Goal: Use online tool/utility: Use online tool/utility

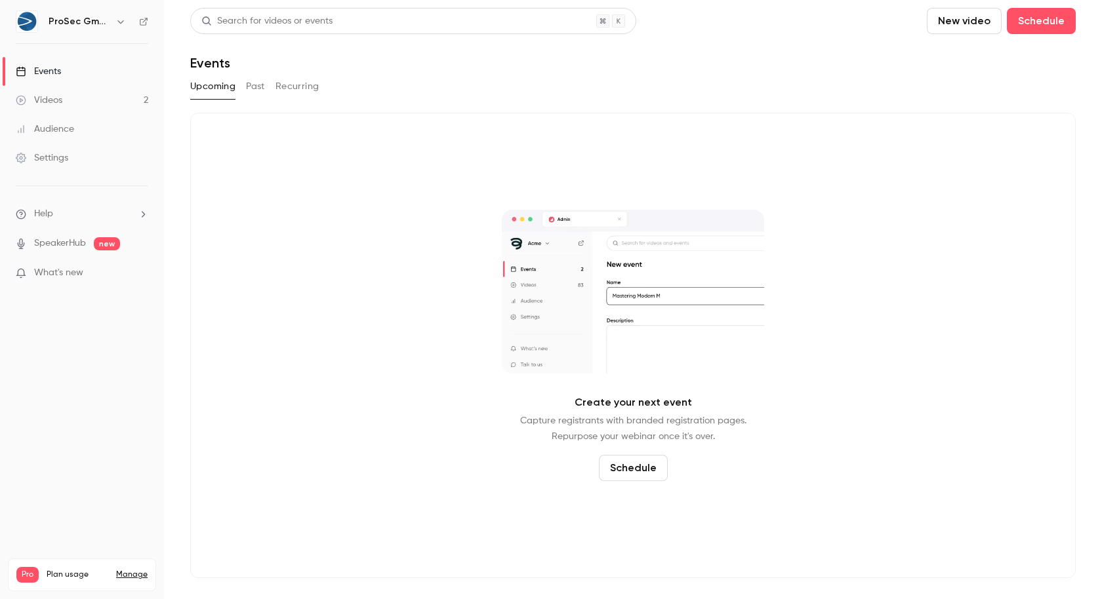
click at [315, 239] on div "Create your next event Capture registrants with branded registration pages. Rep…" at bounding box center [632, 346] width 885 height 466
click at [95, 100] on link "Videos 2" at bounding box center [82, 100] width 164 height 29
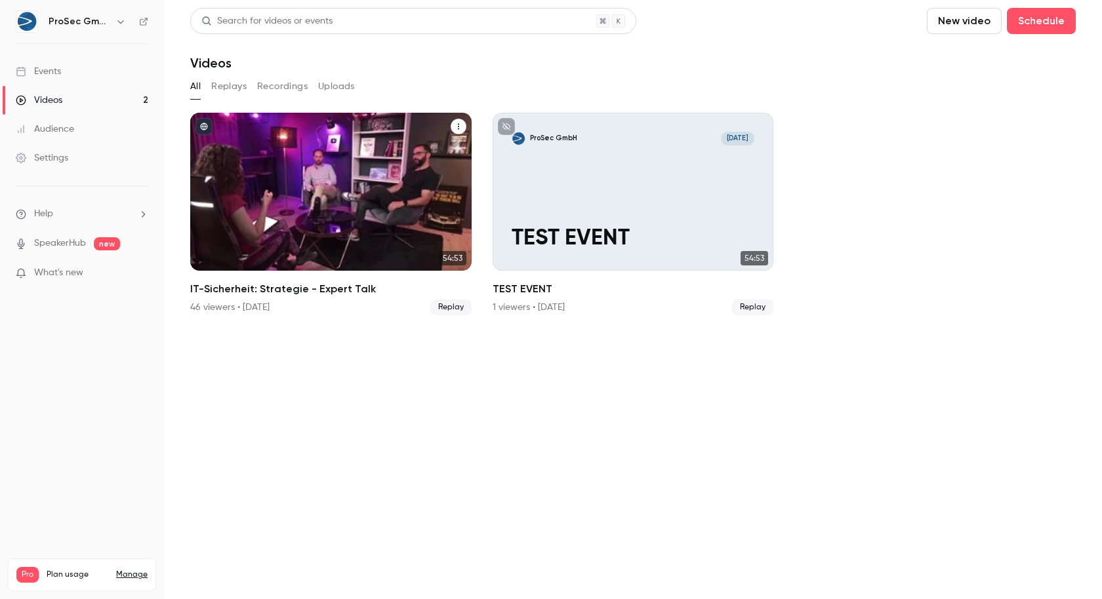
click at [291, 292] on h2 "IT-Sicherheit: Strategie - Expert Talk" at bounding box center [330, 289] width 281 height 16
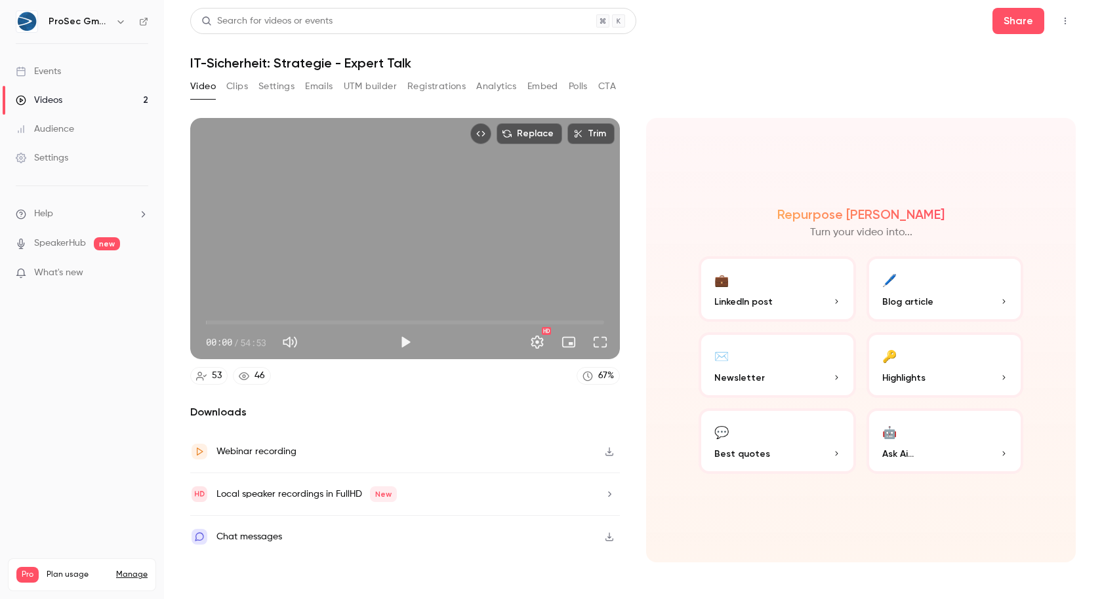
click at [441, 91] on button "Registrations" at bounding box center [436, 86] width 58 height 21
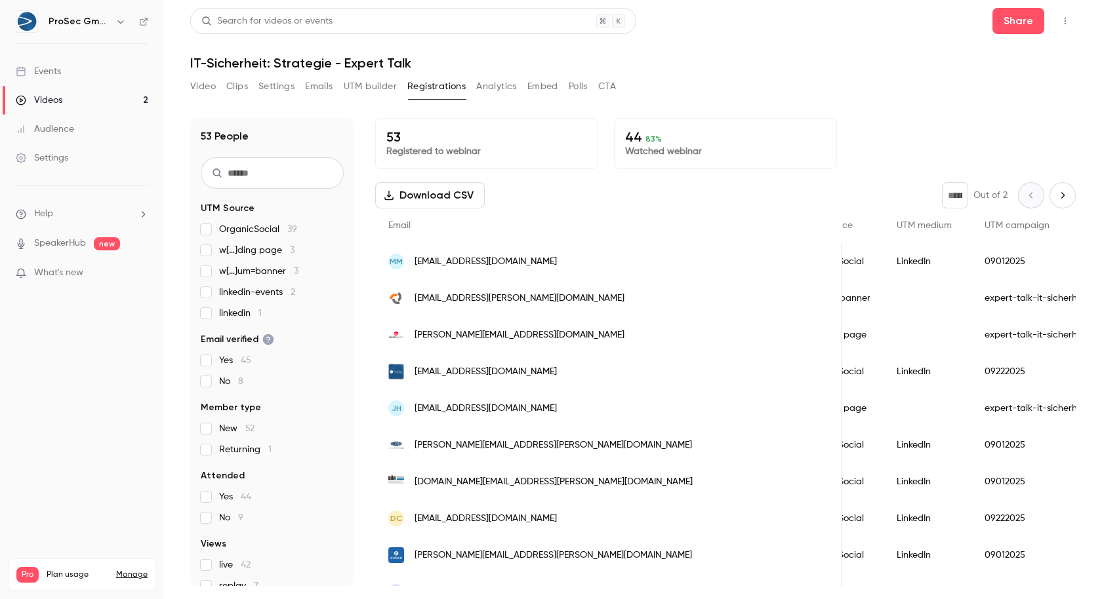
scroll to position [2, 0]
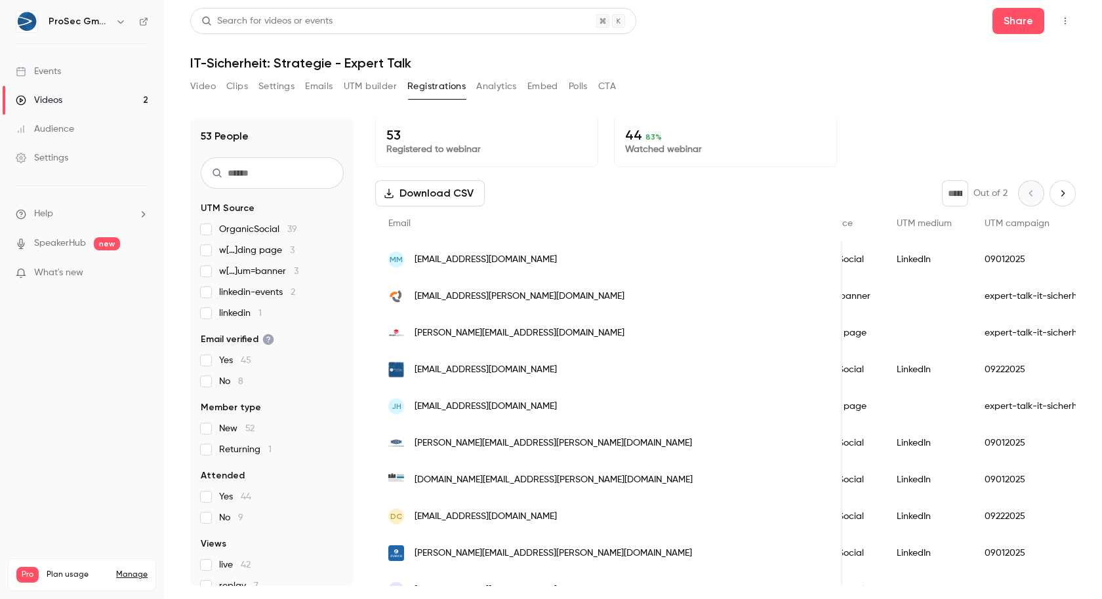
click at [790, 333] on div "w[…]ding page" at bounding box center [836, 333] width 93 height 37
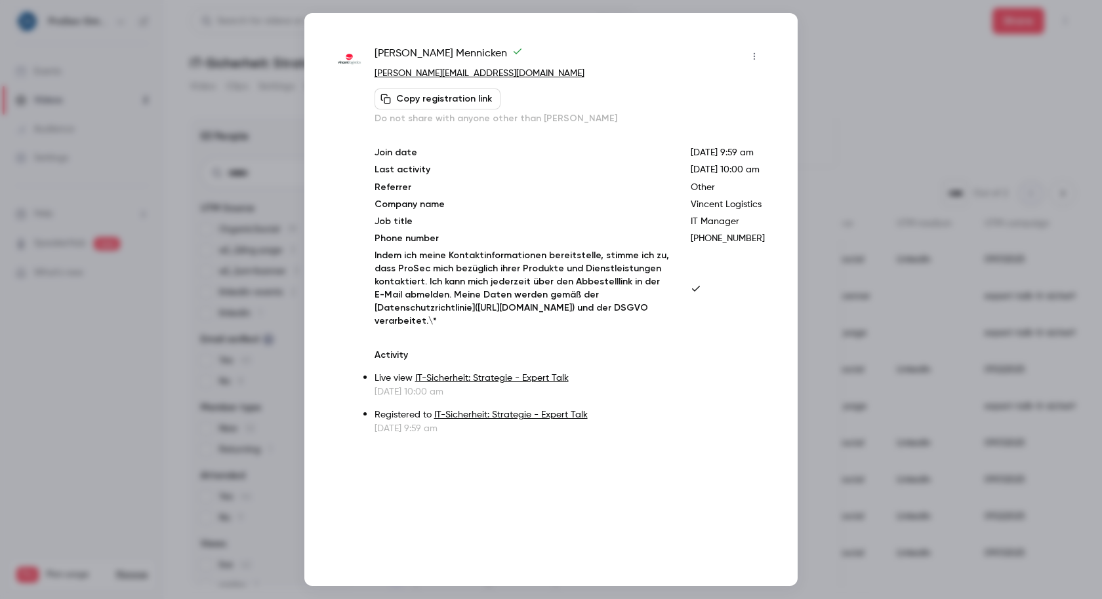
click at [467, 328] on p "Indem ich meine Kontaktinformationen bereitstelle, stimme ich zu, dass ProSec m…" at bounding box center [521, 288] width 295 height 79
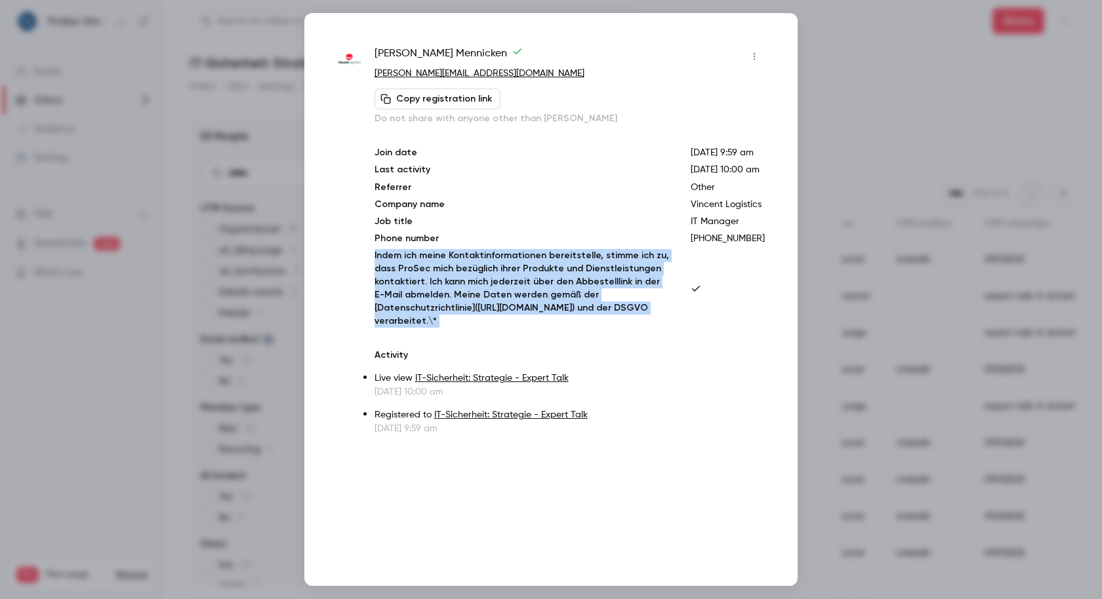
click at [502, 298] on p "Indem ich meine Kontaktinformationen bereitstelle, stimme ich zu, dass ProSec m…" at bounding box center [521, 288] width 295 height 79
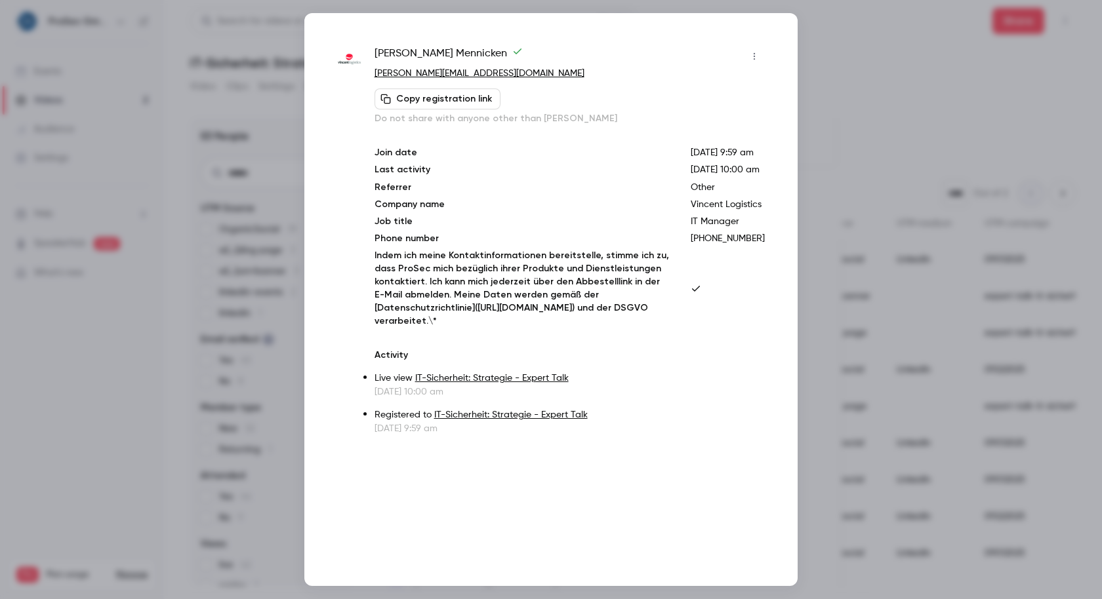
click at [502, 298] on p "Indem ich meine Kontaktinformationen bereitstelle, stimme ich zu, dass ProSec m…" at bounding box center [521, 288] width 295 height 79
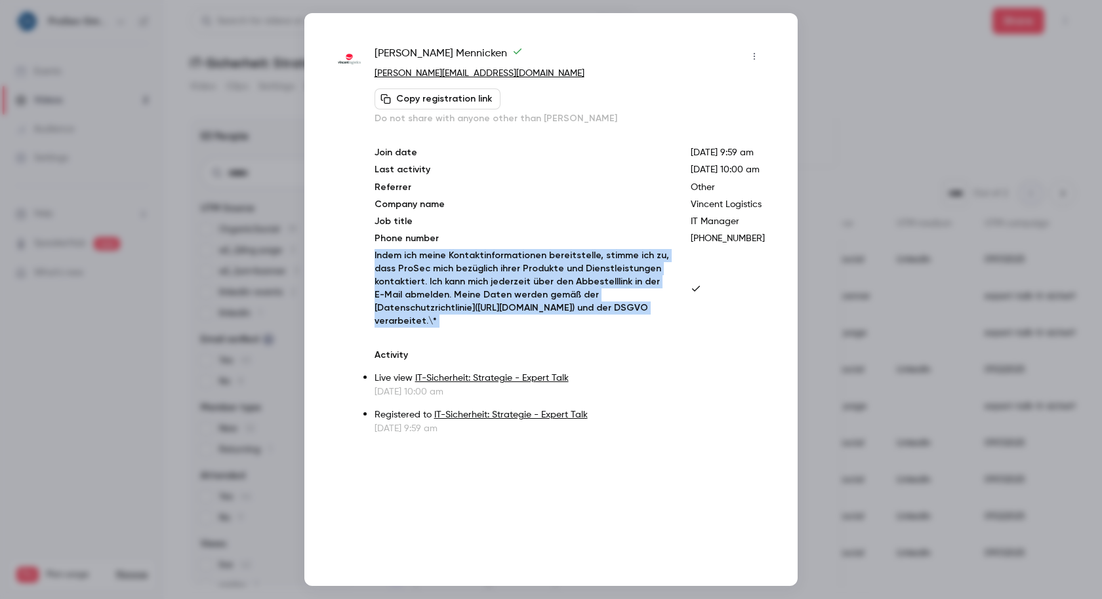
click at [502, 298] on p "Indem ich meine Kontaktinformationen bereitstelle, stimme ich zu, dass ProSec m…" at bounding box center [521, 288] width 295 height 79
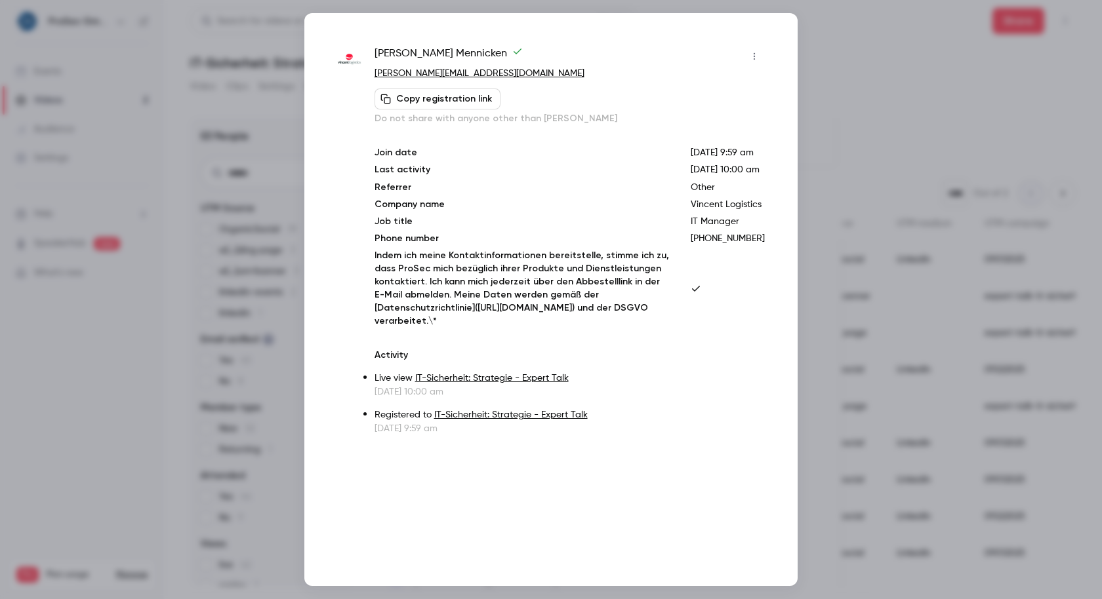
click at [502, 298] on p "Indem ich meine Kontaktinformationen bereitstelle, stimme ich zu, dass ProSec m…" at bounding box center [521, 288] width 295 height 79
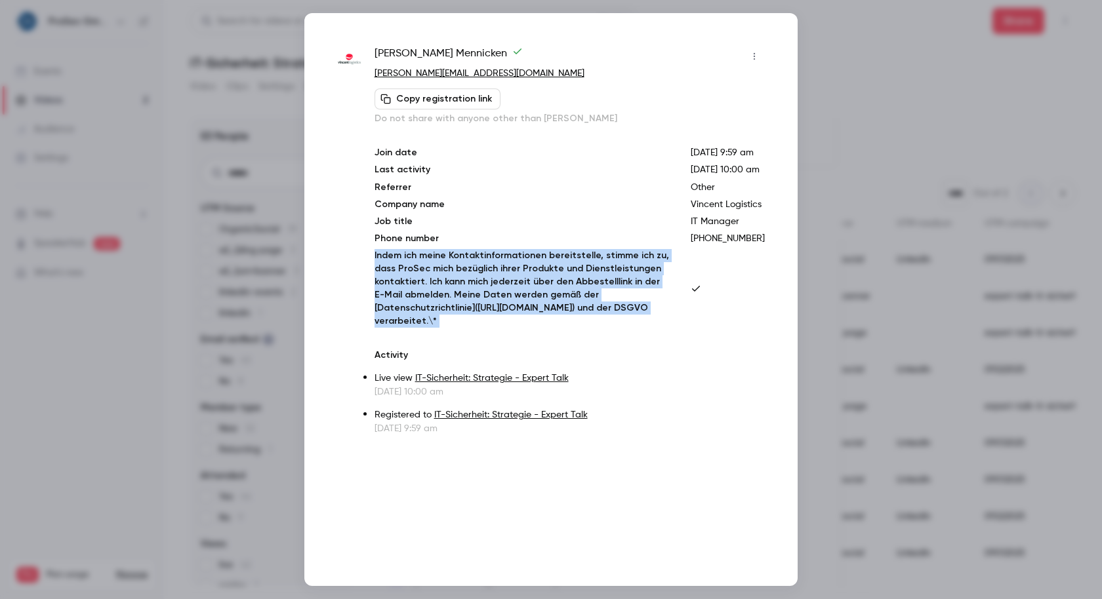
click at [502, 298] on p "Indem ich meine Kontaktinformationen bereitstelle, stimme ich zu, dass ProSec m…" at bounding box center [521, 288] width 295 height 79
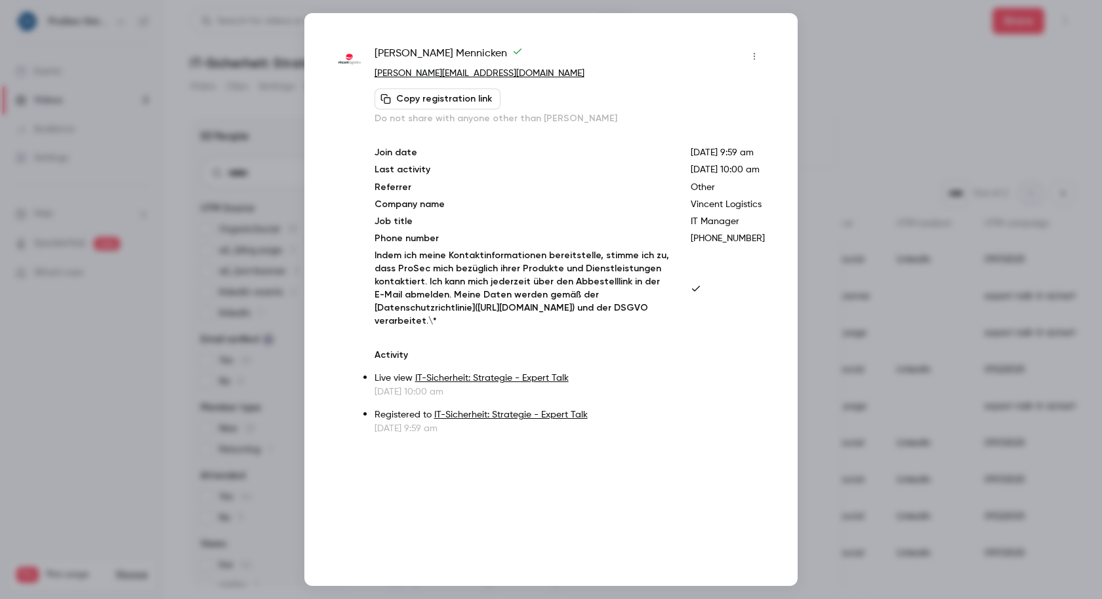
click at [502, 298] on p "Indem ich meine Kontaktinformationen bereitstelle, stimme ich zu, dass ProSec m…" at bounding box center [521, 288] width 295 height 79
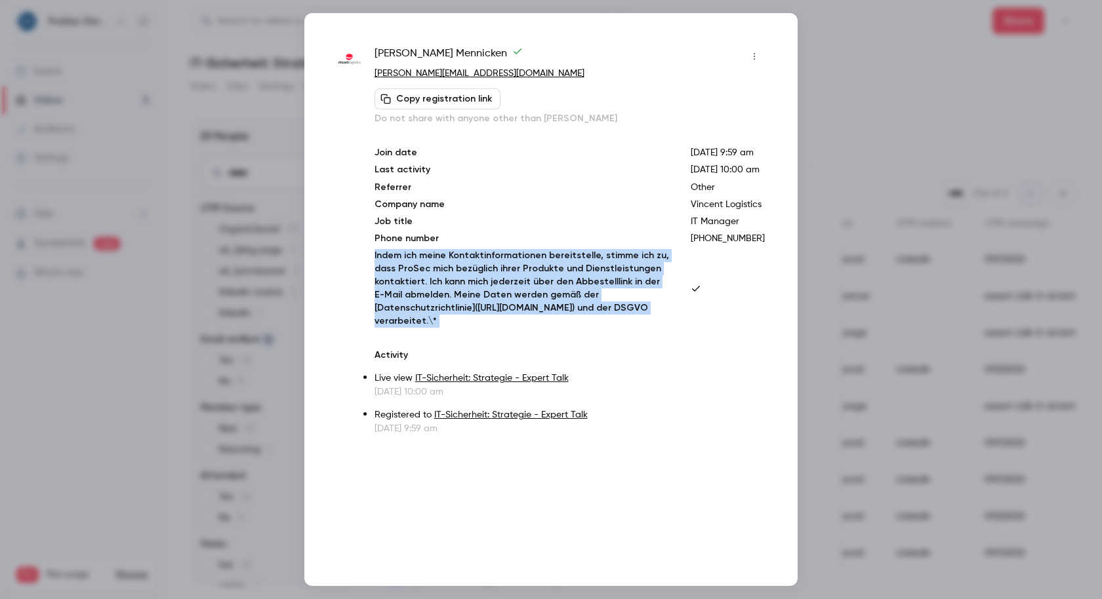
click at [554, 269] on div "Join date Sep 23, 2025 9:59 am Last activity Sep 23, 2025 10:00 am Referrer Oth…" at bounding box center [569, 237] width 390 height 182
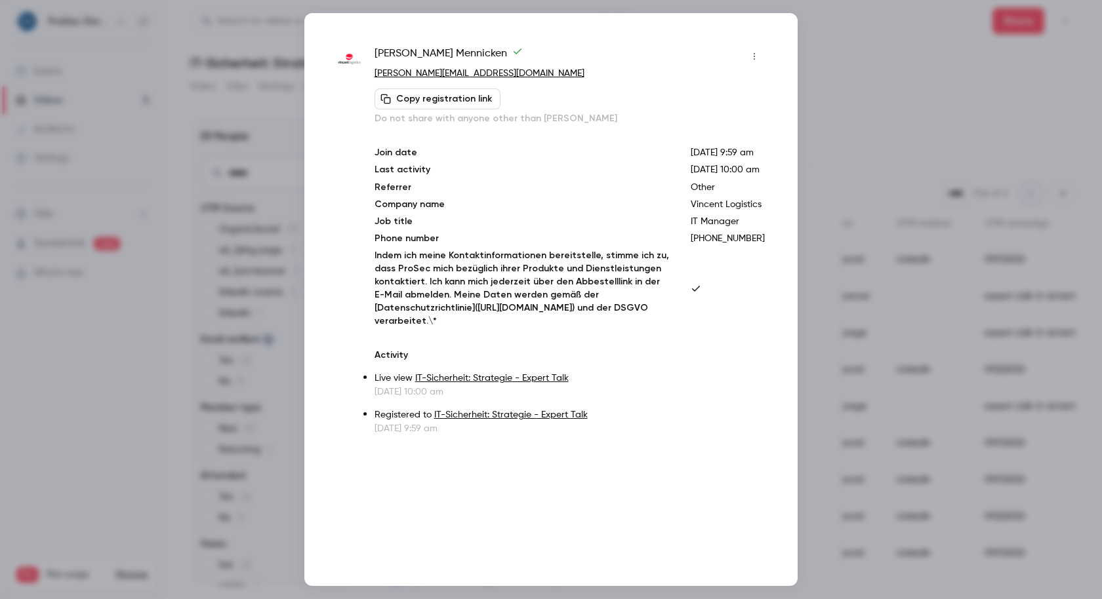
click at [751, 52] on icon "button" at bounding box center [754, 56] width 10 height 9
click at [664, 23] on div at bounding box center [551, 299] width 1102 height 599
click at [1022, 101] on div at bounding box center [551, 299] width 1102 height 599
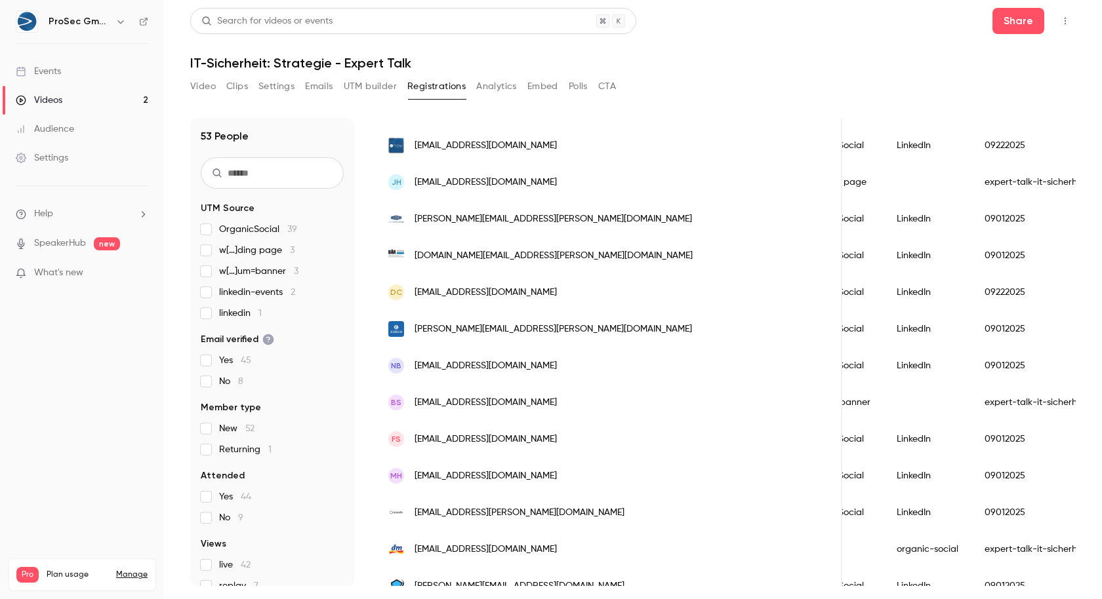
scroll to position [0, 0]
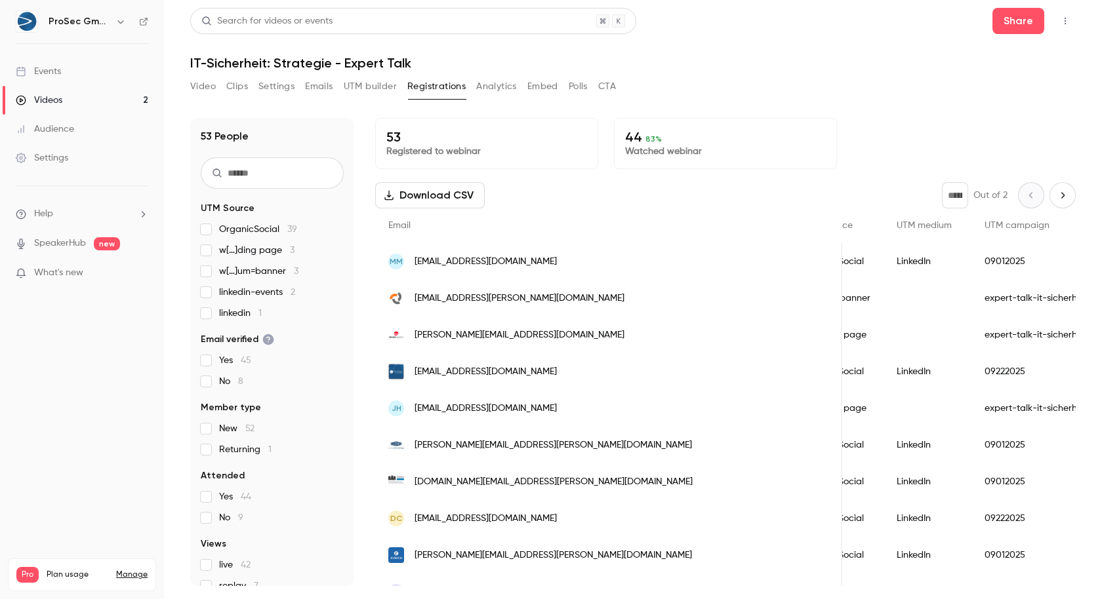
click at [649, 148] on p "Watched webinar" at bounding box center [725, 151] width 201 height 13
click at [696, 154] on p "Watched webinar" at bounding box center [725, 151] width 201 height 13
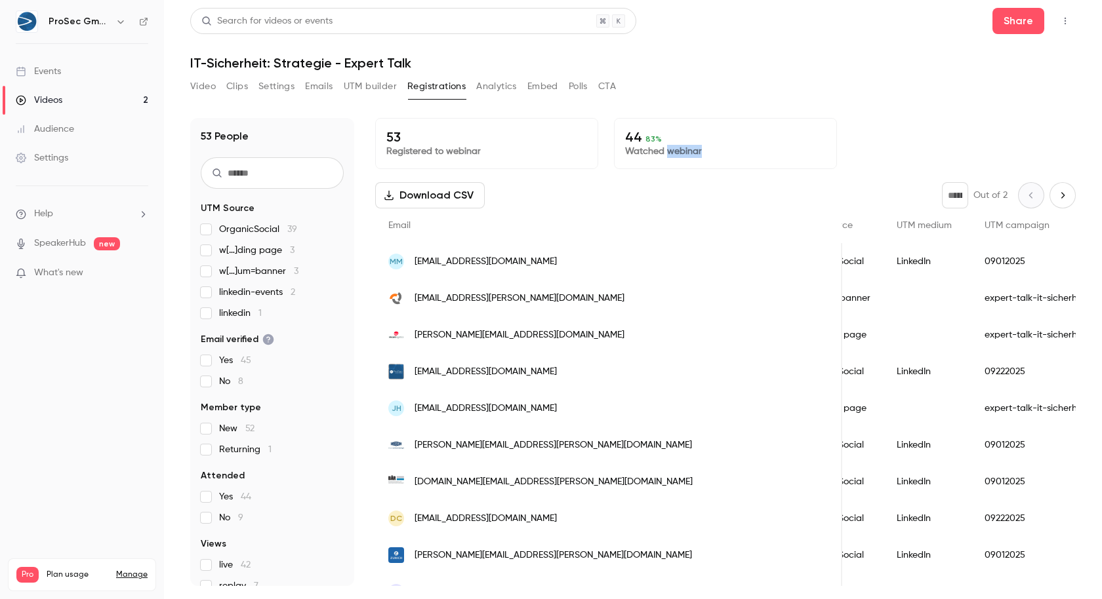
click at [696, 154] on p "Watched webinar" at bounding box center [725, 151] width 201 height 13
click at [794, 166] on div "44 83 % Watched webinar" at bounding box center [725, 143] width 223 height 51
click at [1069, 188] on button "Next page" at bounding box center [1062, 195] width 26 height 26
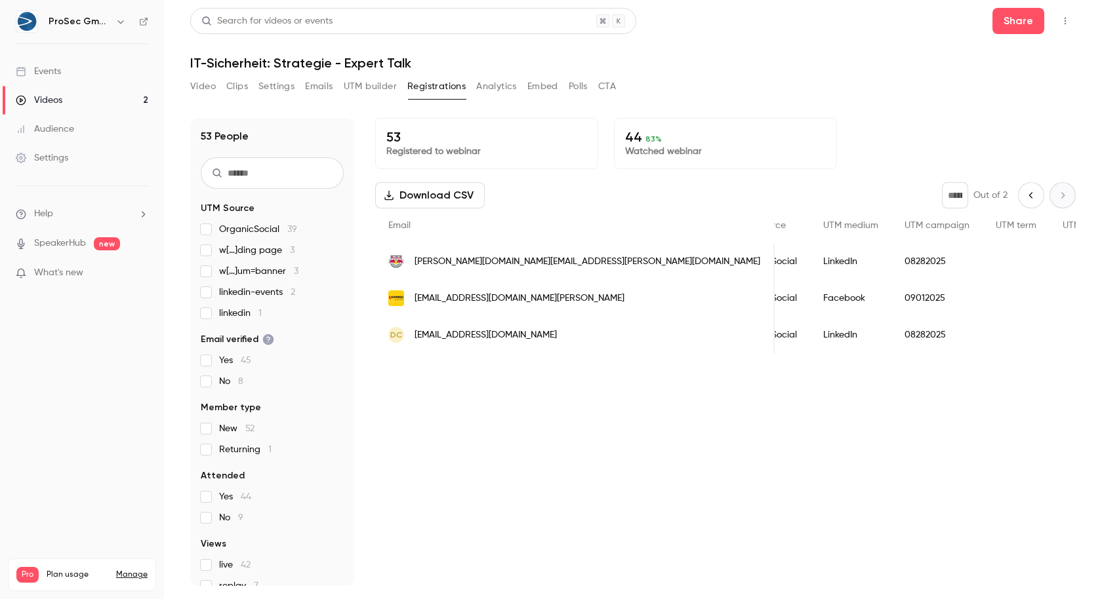
click at [1031, 188] on button "Previous page" at bounding box center [1031, 195] width 26 height 26
type input "*"
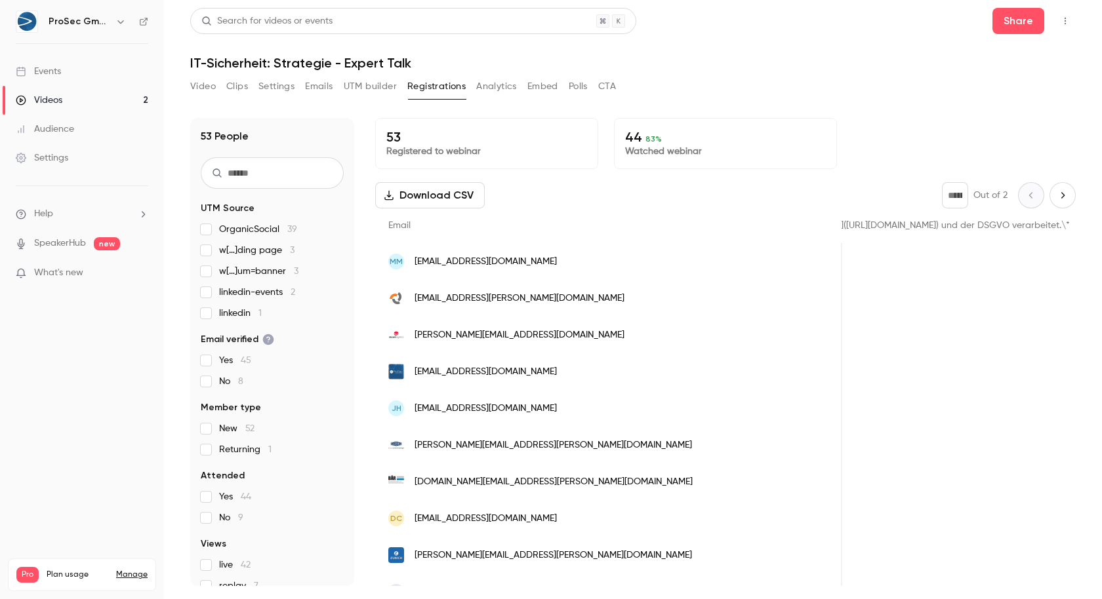
click at [73, 272] on span "What's new" at bounding box center [58, 273] width 49 height 14
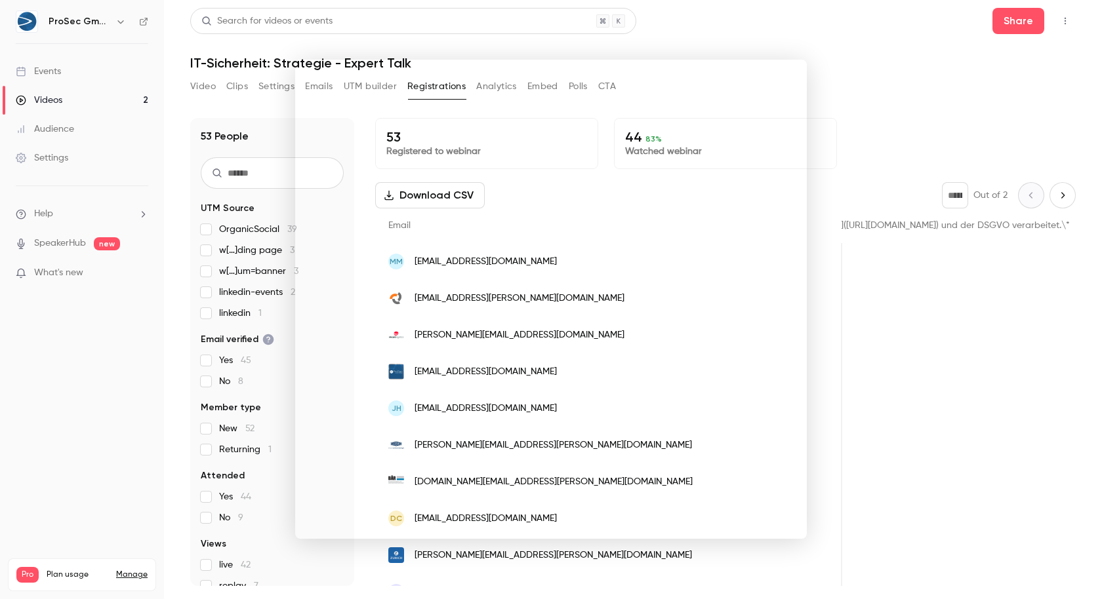
click at [678, 34] on div at bounding box center [551, 299] width 1102 height 599
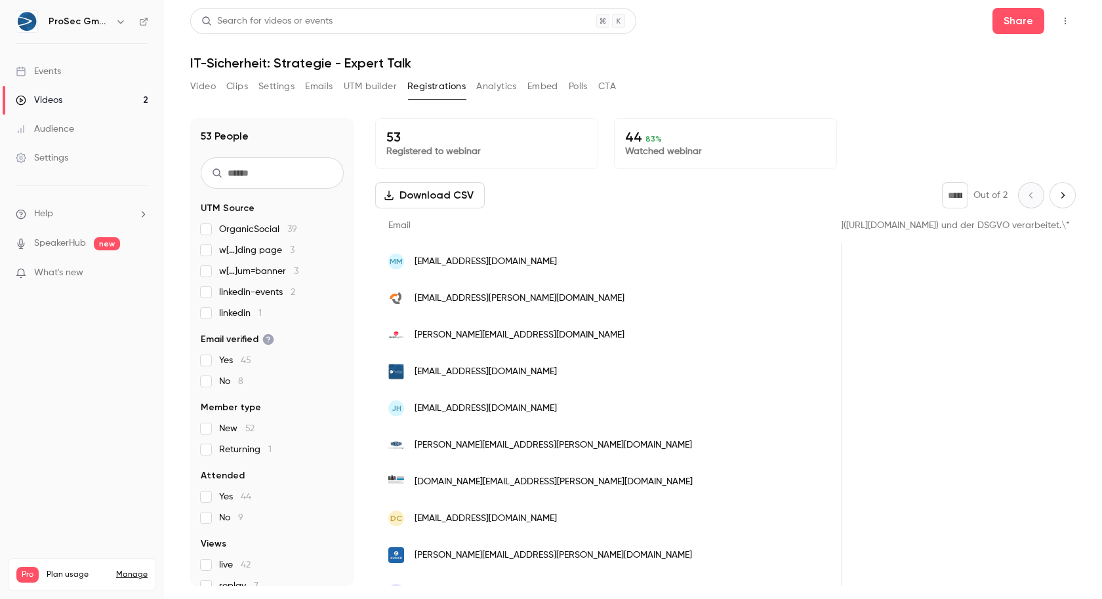
click at [240, 315] on span "linkedin 1" at bounding box center [240, 313] width 43 height 13
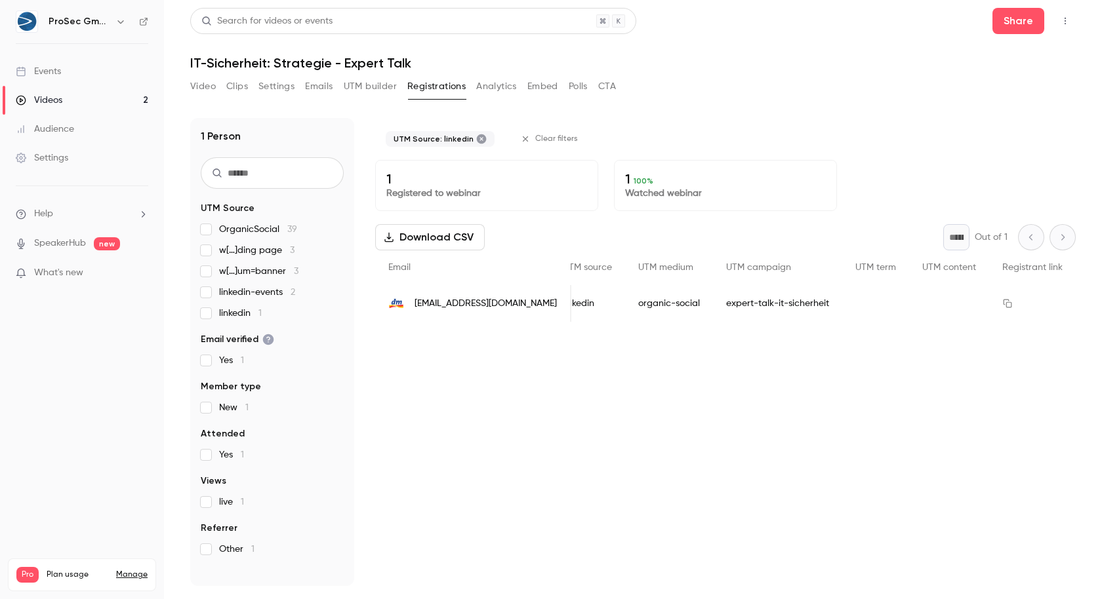
click at [240, 315] on span "linkedin 1" at bounding box center [240, 313] width 43 height 13
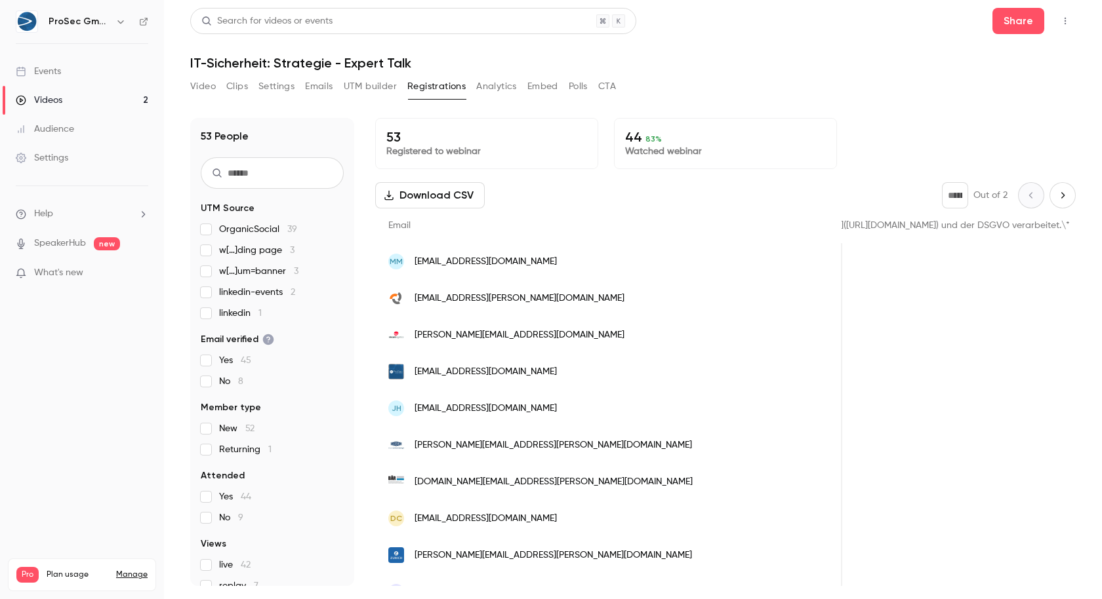
click at [264, 294] on span "linkedin-events 2" at bounding box center [257, 292] width 76 height 13
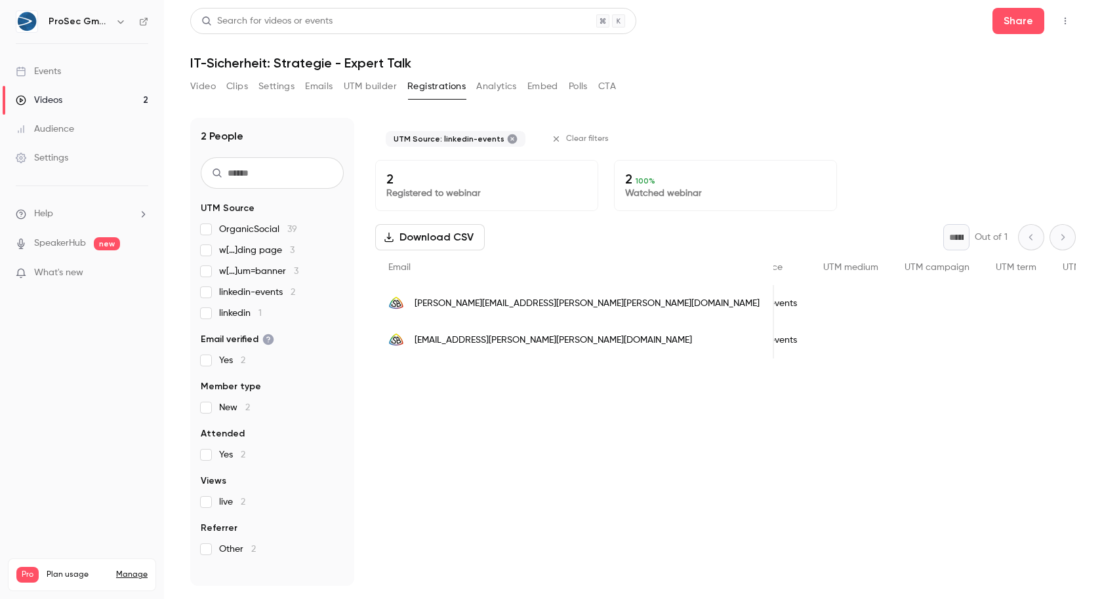
click at [264, 294] on span "linkedin-events 2" at bounding box center [257, 292] width 76 height 13
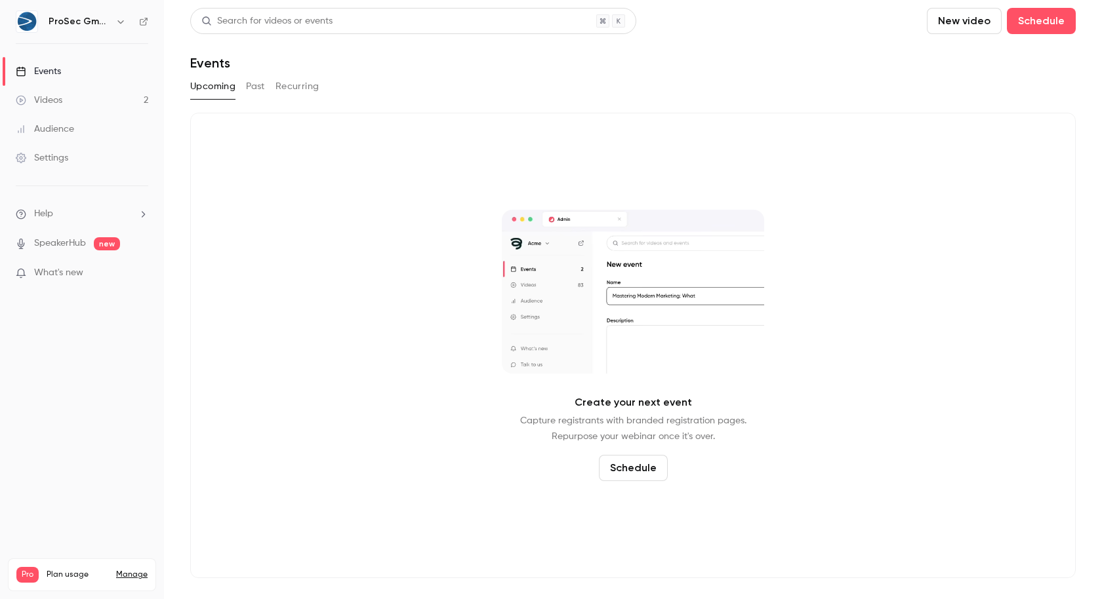
click at [78, 106] on link "Videos 2" at bounding box center [82, 100] width 164 height 29
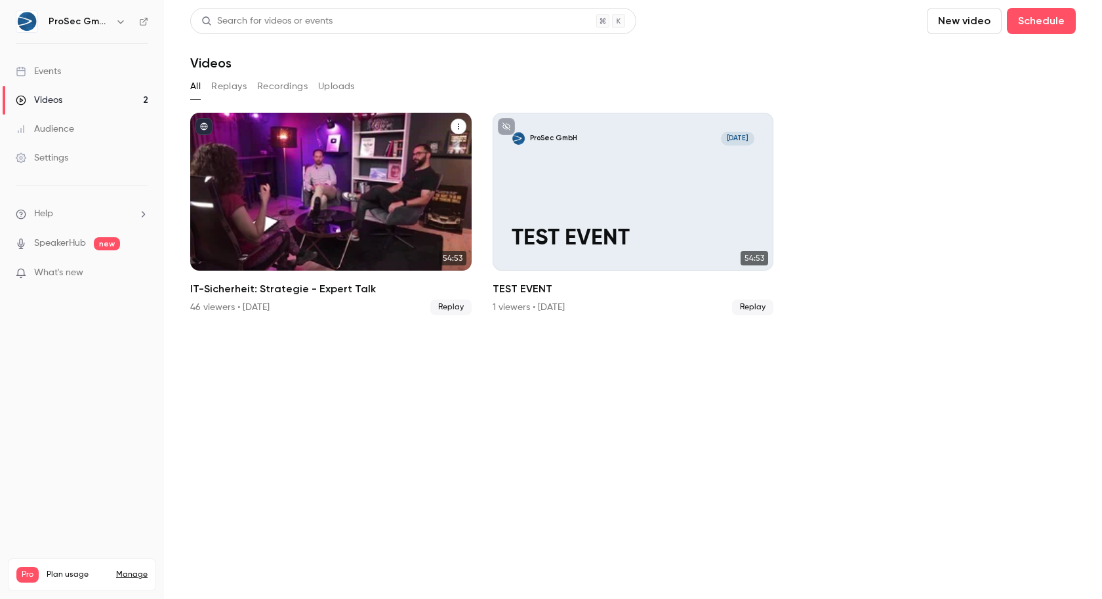
click at [275, 159] on div "IT-Sicherheit: Strategie - Expert Talk" at bounding box center [330, 192] width 281 height 158
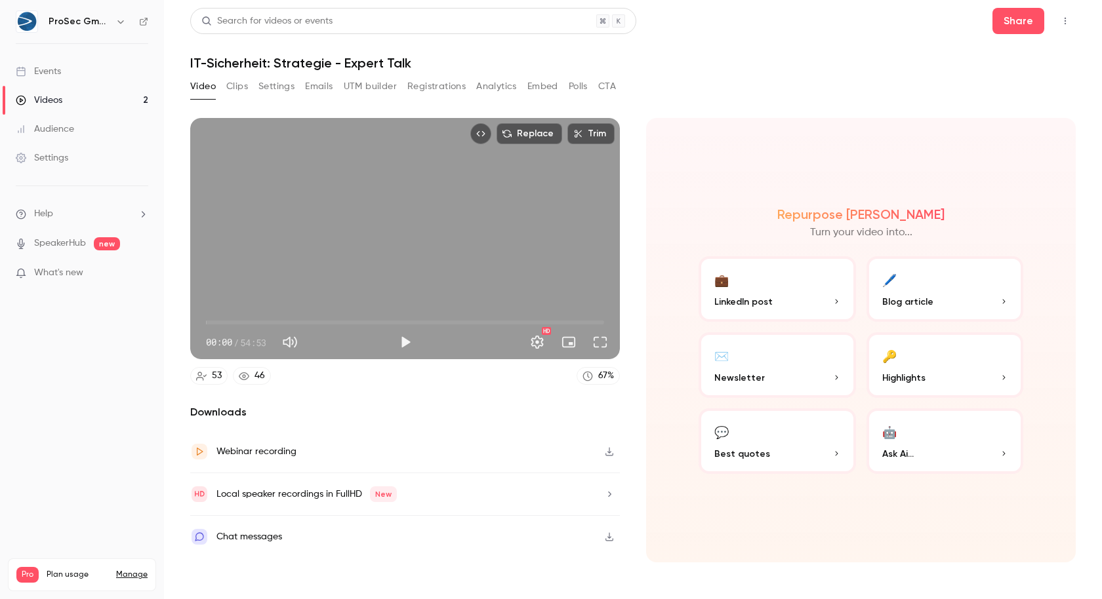
click at [379, 91] on button "UTM builder" at bounding box center [370, 86] width 53 height 21
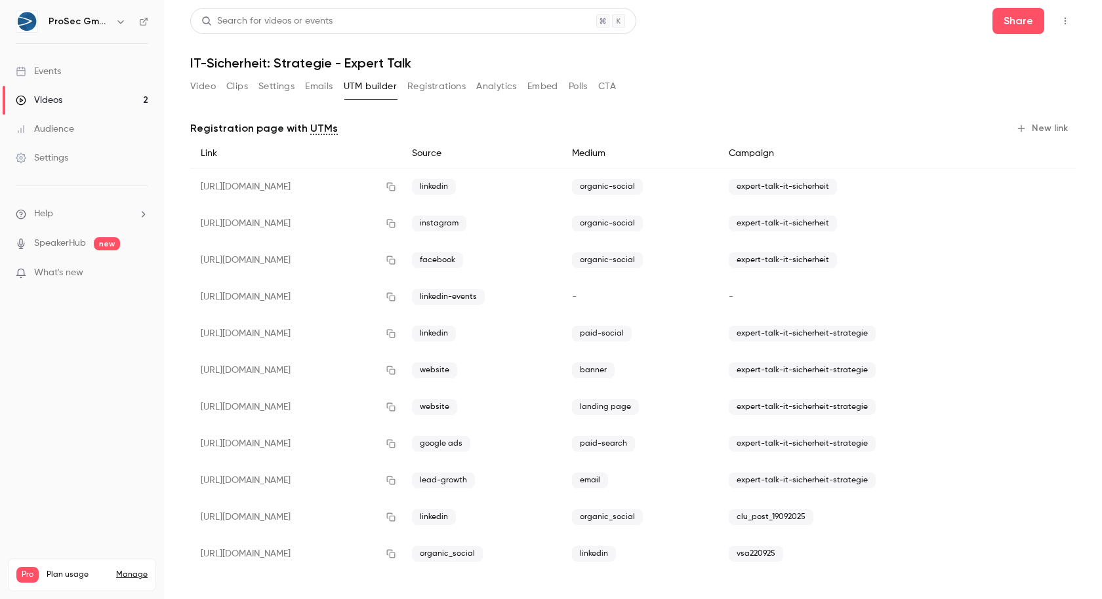
click at [635, 441] on span "paid-search" at bounding box center [603, 444] width 63 height 16
click at [639, 402] on span "landing page" at bounding box center [605, 407] width 67 height 16
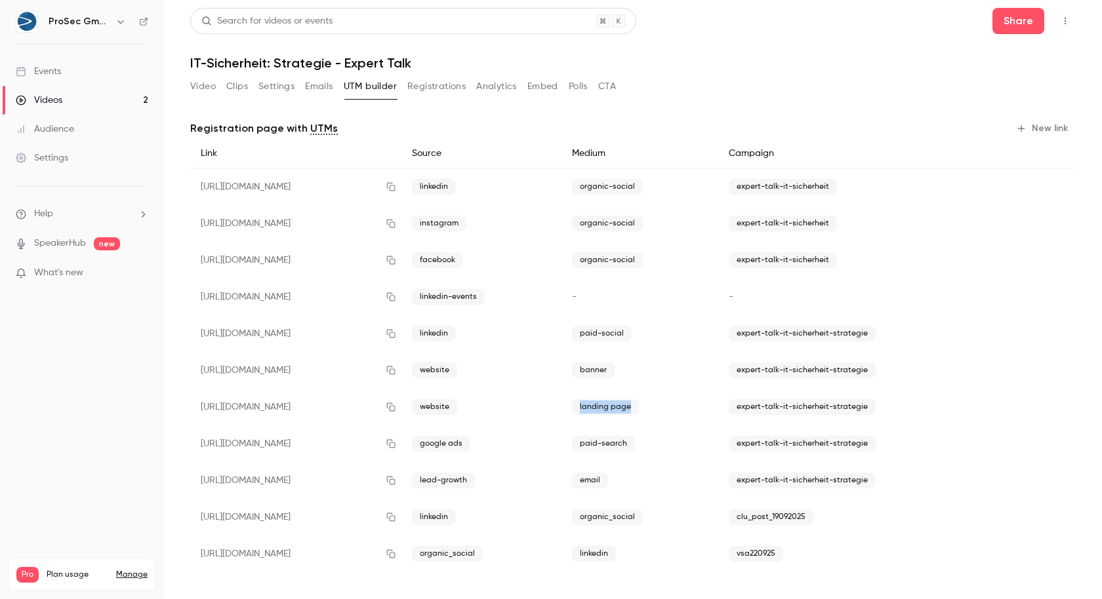
click at [660, 435] on div "paid-search" at bounding box center [639, 444] width 157 height 37
click at [635, 442] on span "paid-search" at bounding box center [603, 444] width 63 height 16
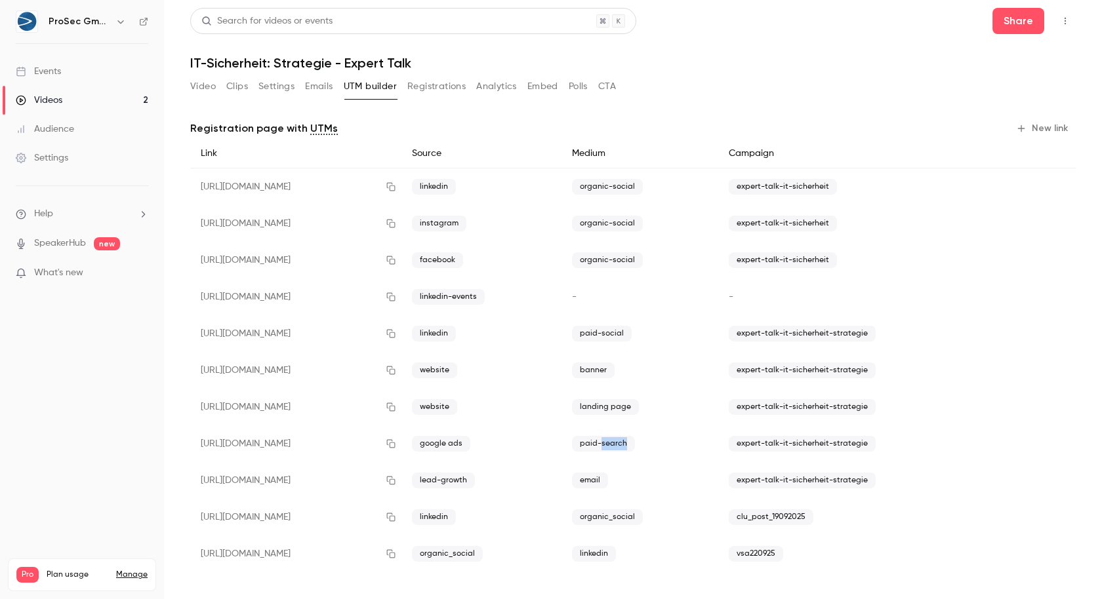
click at [635, 442] on span "paid-search" at bounding box center [603, 444] width 63 height 16
click at [608, 473] on span "email" at bounding box center [590, 481] width 36 height 16
click at [608, 480] on span "email" at bounding box center [590, 481] width 36 height 16
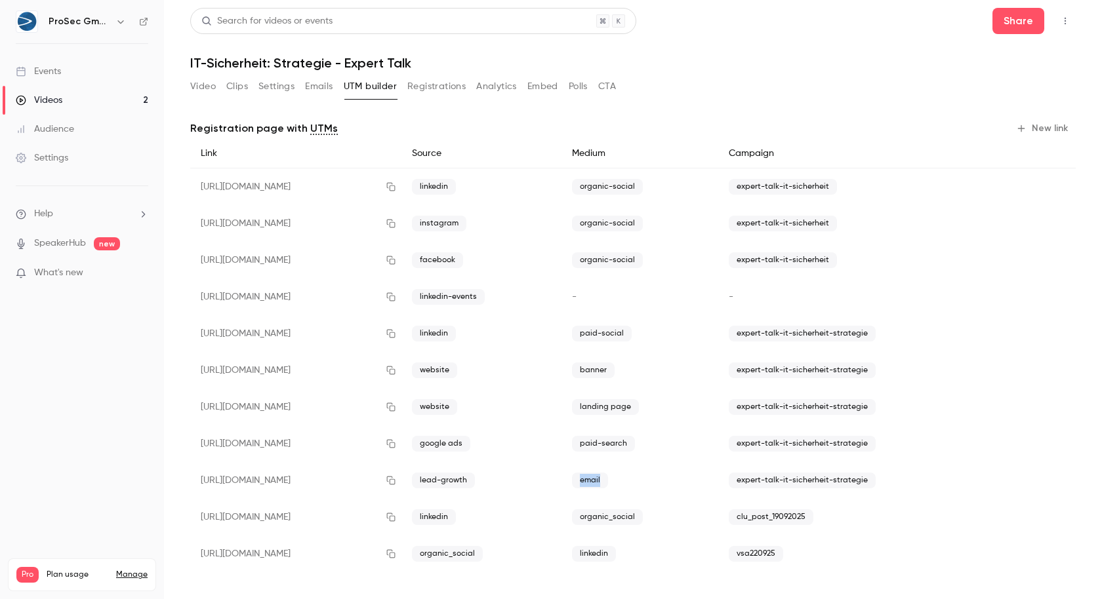
click at [608, 480] on span "email" at bounding box center [590, 481] width 36 height 16
click at [643, 512] on span "organic_social" at bounding box center [607, 518] width 71 height 16
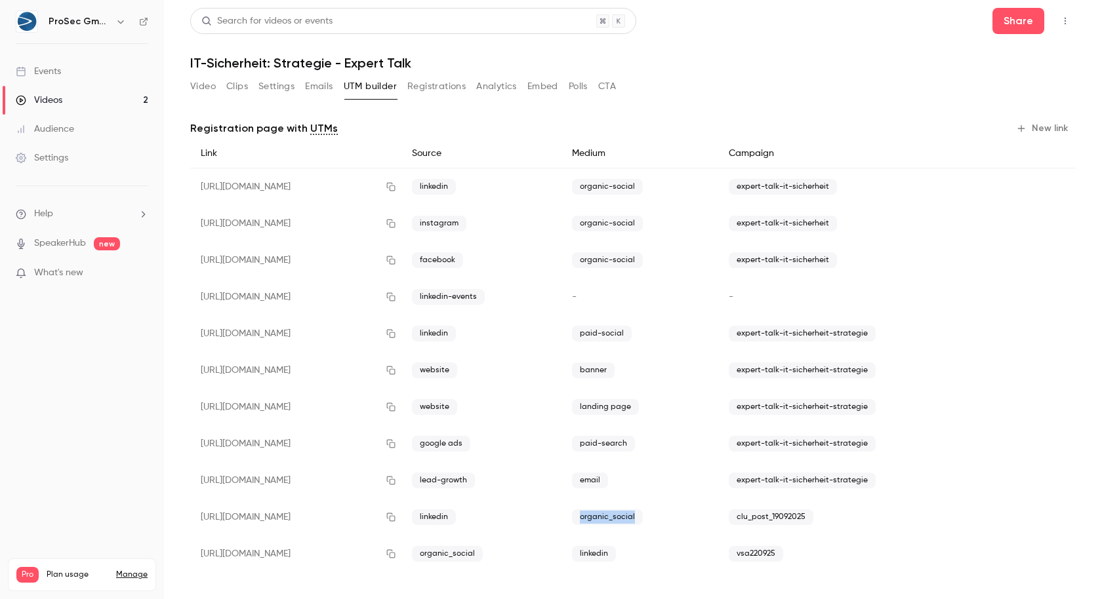
click at [702, 514] on div "organic_social" at bounding box center [639, 517] width 157 height 37
